Goal: Task Accomplishment & Management: Use online tool/utility

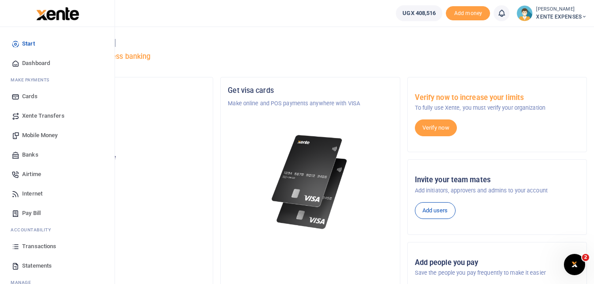
click at [53, 245] on span "Transactions" at bounding box center [39, 246] width 34 height 9
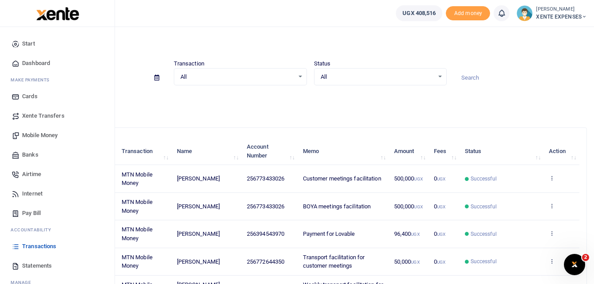
click at [42, 245] on span "Transactions" at bounding box center [39, 246] width 34 height 9
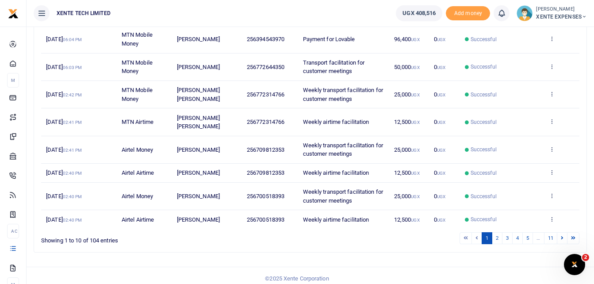
scroll to position [200, 0]
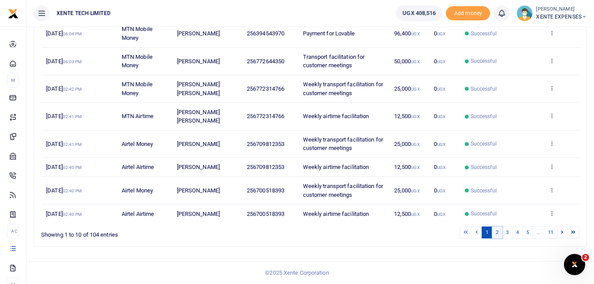
click at [496, 232] on link "2" at bounding box center [497, 232] width 11 height 12
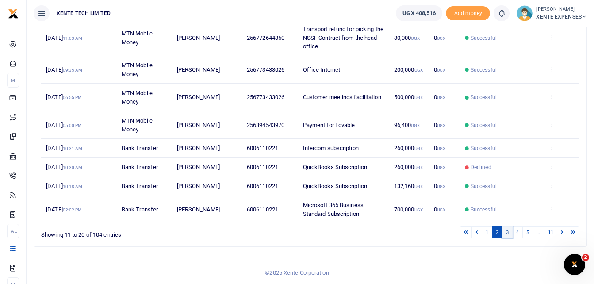
click at [508, 231] on link "3" at bounding box center [507, 232] width 11 height 12
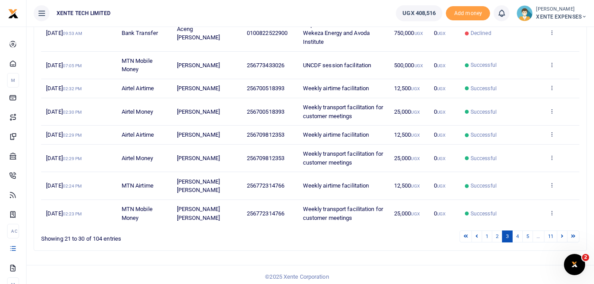
scroll to position [218, 0]
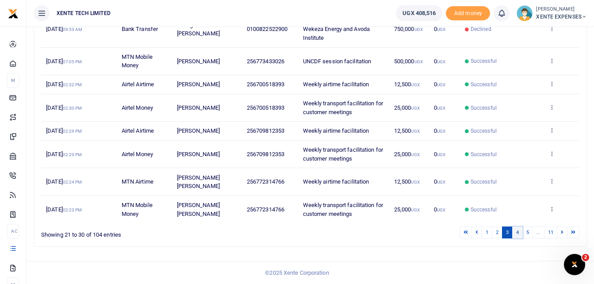
click at [517, 235] on link "4" at bounding box center [517, 232] width 11 height 12
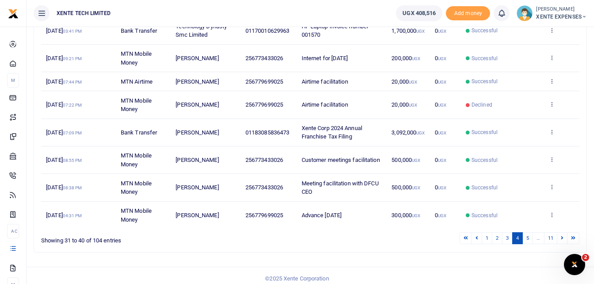
scroll to position [200, 0]
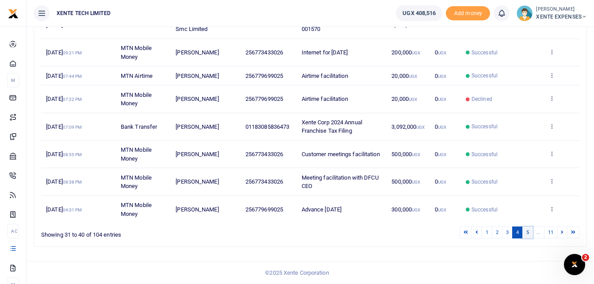
click at [526, 233] on link "5" at bounding box center [527, 232] width 11 height 12
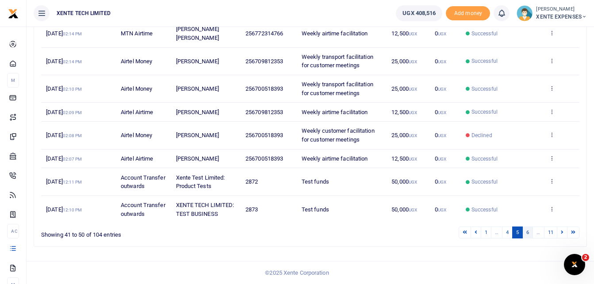
click at [525, 234] on link "6" at bounding box center [527, 232] width 11 height 12
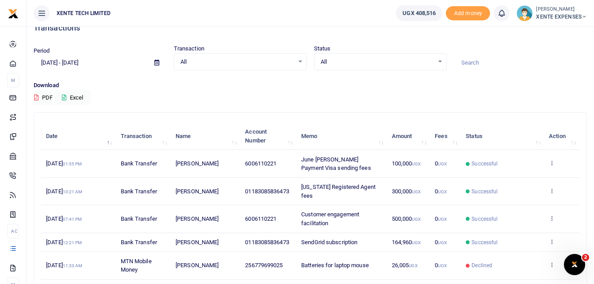
scroll to position [0, 0]
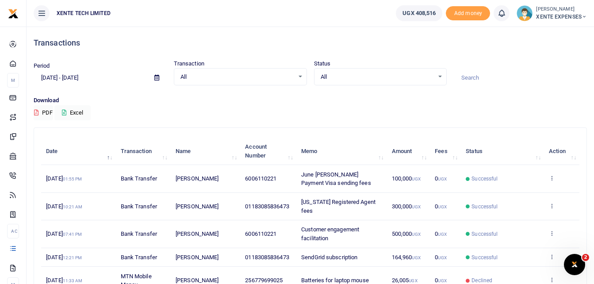
click at [155, 76] on icon at bounding box center [156, 78] width 5 height 6
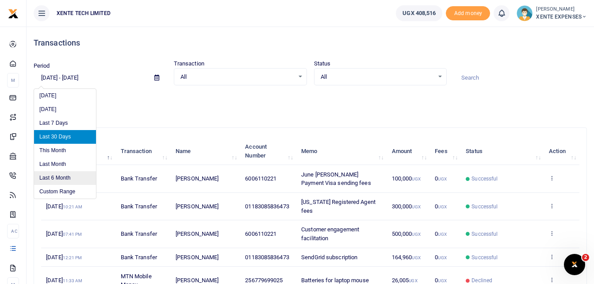
click at [63, 177] on li "Last 6 Month" at bounding box center [65, 178] width 62 height 14
type input "02/28/2025 - 08/29/2025"
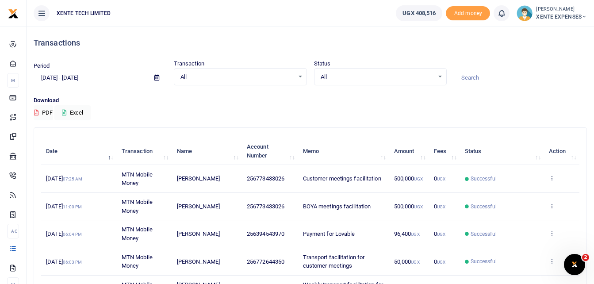
click at [464, 76] on input at bounding box center [520, 77] width 133 height 15
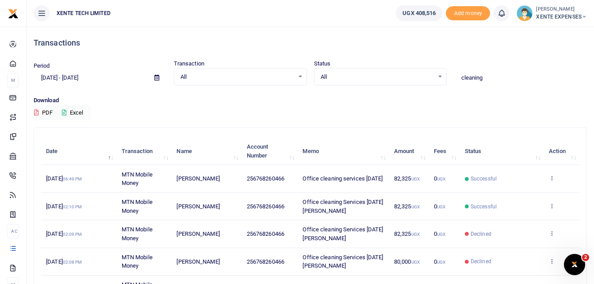
type input "cleaning"
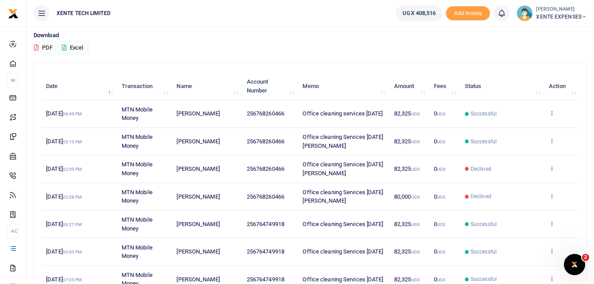
scroll to position [44, 0]
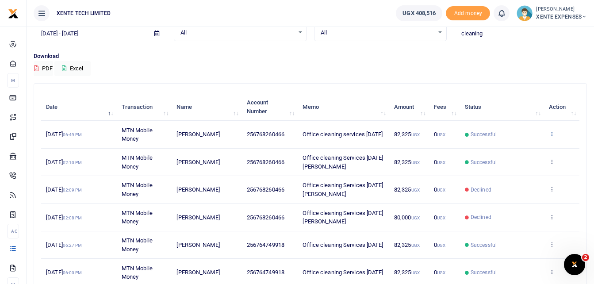
click at [553, 131] on icon at bounding box center [552, 133] width 6 height 6
click at [532, 169] on link "Send again" at bounding box center [519, 168] width 70 height 12
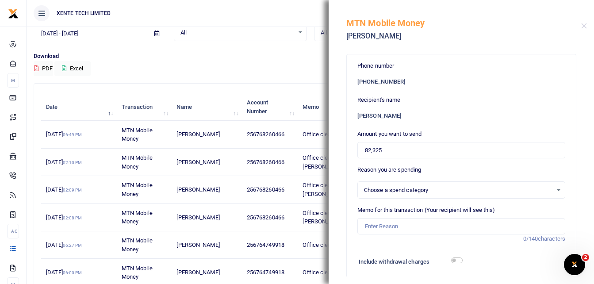
select select "21"
click at [387, 222] on input "Memo for this transaction (Your recipient will see this)" at bounding box center [461, 226] width 208 height 17
click at [437, 224] on input "Office cleaning services July 2025" at bounding box center [461, 226] width 208 height 17
type input "Office cleaning services [DATE]"
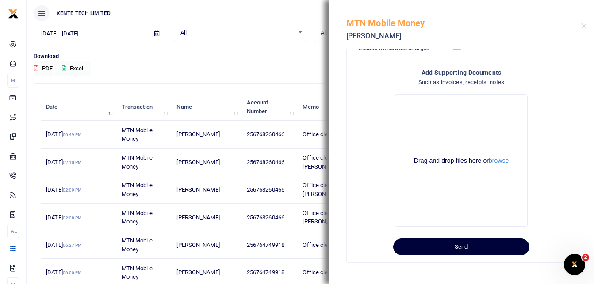
click at [428, 245] on button "Send" at bounding box center [461, 246] width 136 height 17
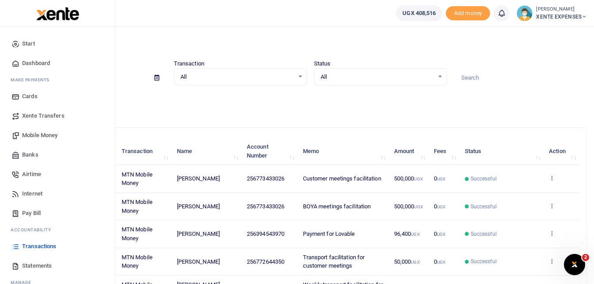
click at [20, 246] on link "Transactions" at bounding box center [57, 246] width 100 height 19
